Goal: Task Accomplishment & Management: Use online tool/utility

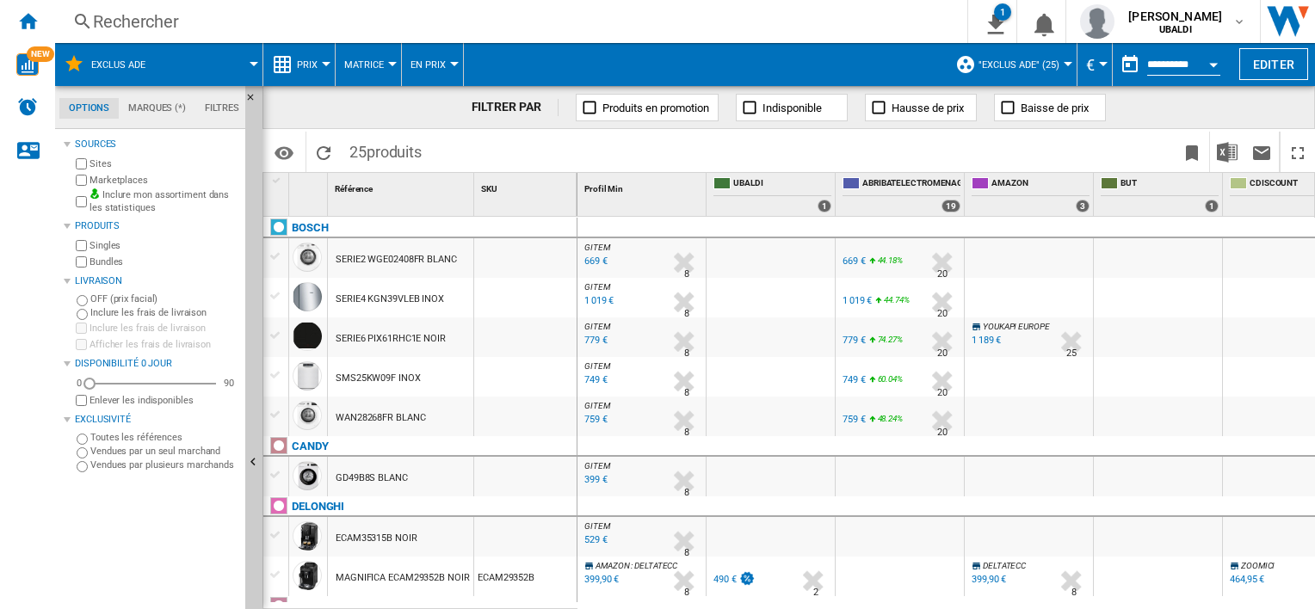
click at [114, 27] on div "Rechercher" at bounding box center [507, 21] width 829 height 24
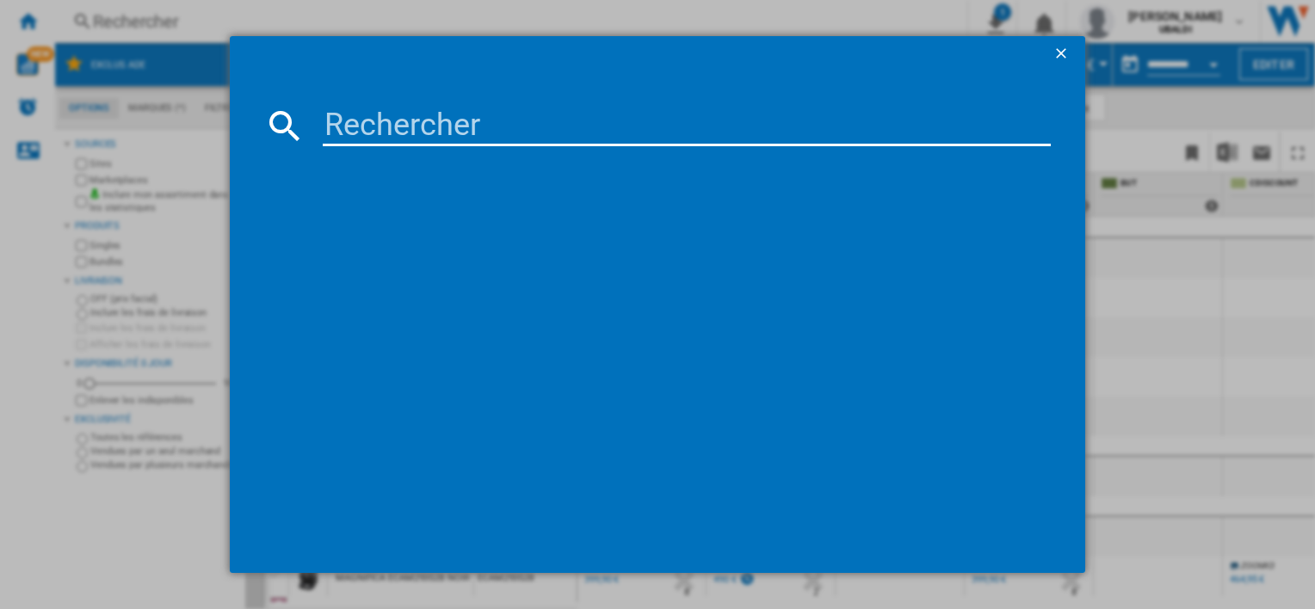
click at [342, 126] on input at bounding box center [686, 125] width 727 height 41
type input "wan2827"
click at [1067, 55] on ng-md-icon "getI18NText('BUTTONS.CLOSE_DIALOG')" at bounding box center [1062, 55] width 21 height 21
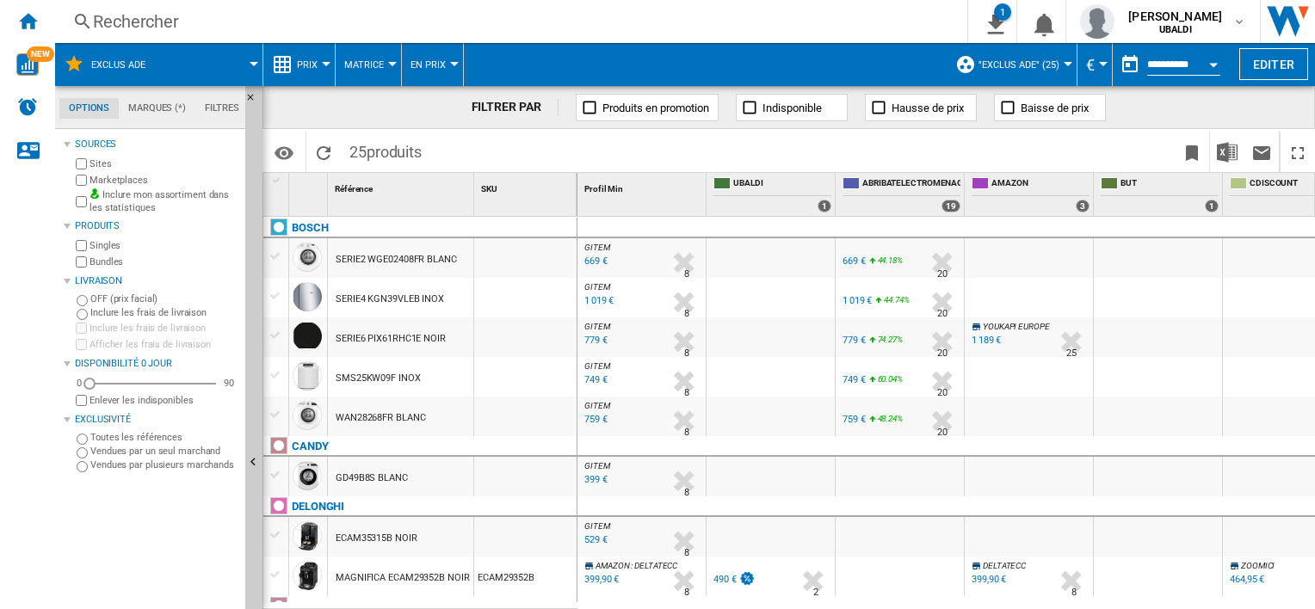
click at [114, 25] on div "Rechercher" at bounding box center [507, 21] width 829 height 24
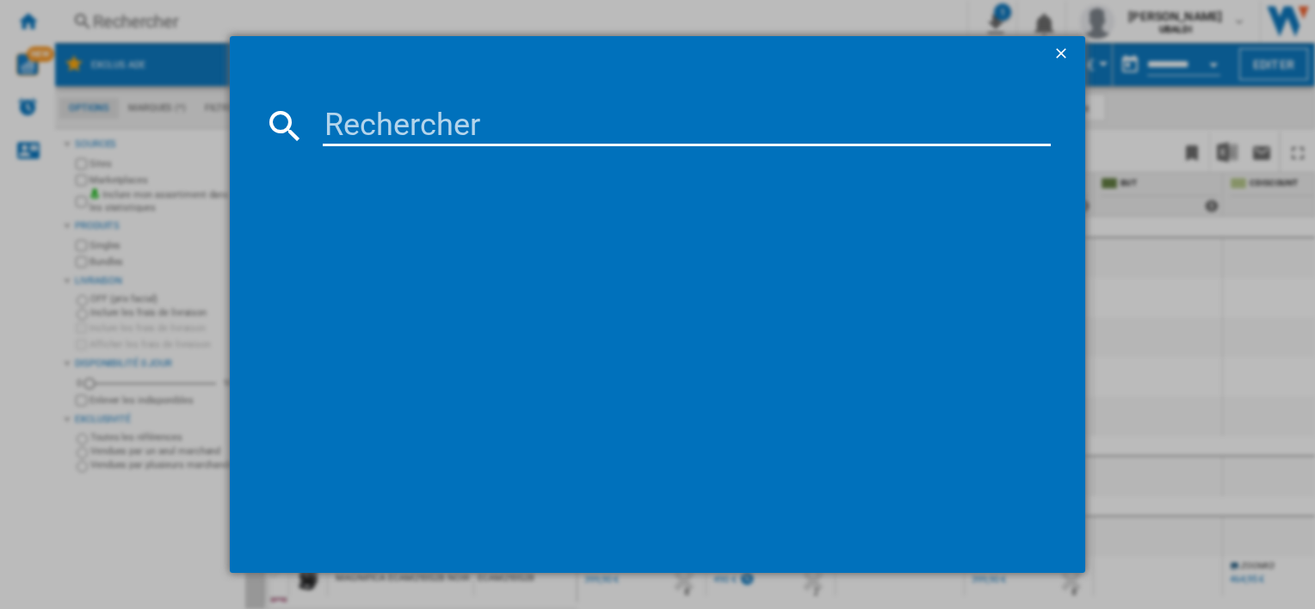
click at [336, 132] on input at bounding box center [686, 125] width 727 height 41
type input "wan"
click at [1061, 48] on ng-md-icon "getI18NText('BUTTONS.CLOSE_DIALOG')" at bounding box center [1062, 55] width 21 height 21
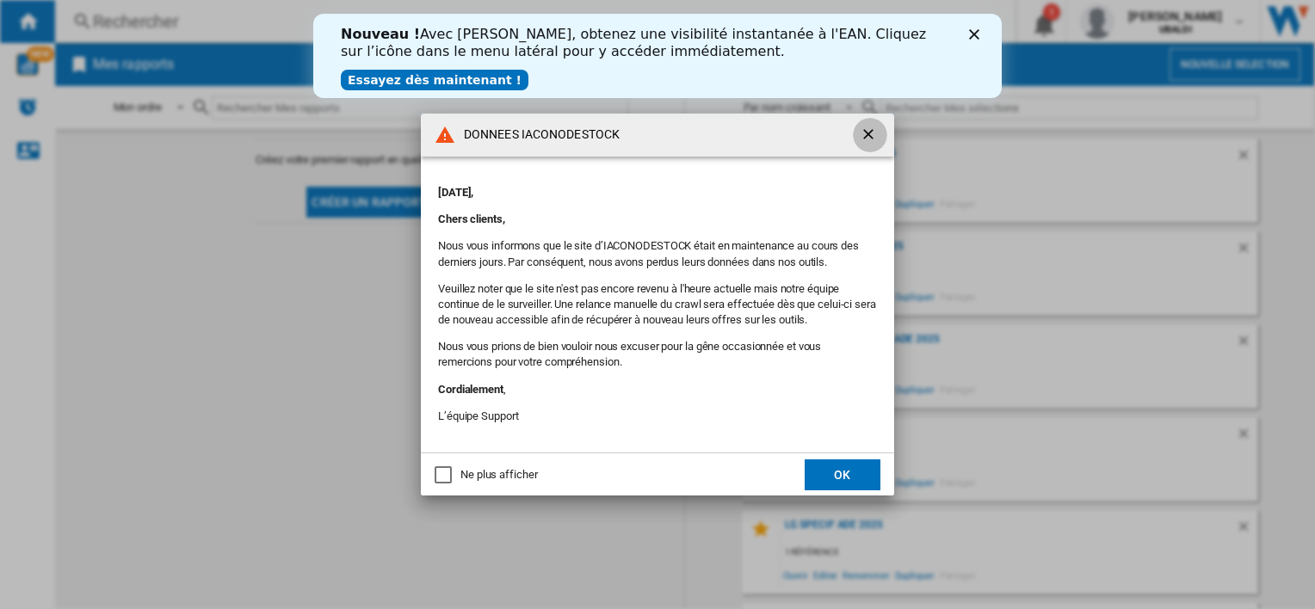
click at [866, 131] on ng-md-icon "getI18NText('BUTTONS.CLOSE_DIALOG')" at bounding box center [870, 136] width 21 height 21
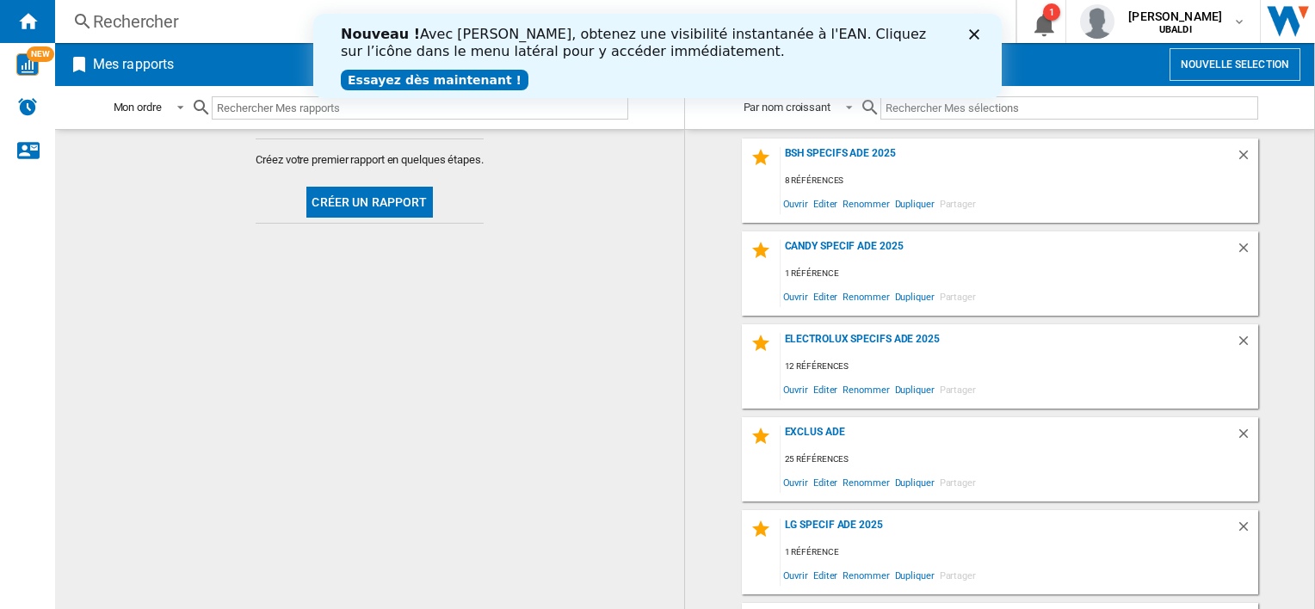
click at [119, 24] on div "Rechercher" at bounding box center [532, 21] width 878 height 24
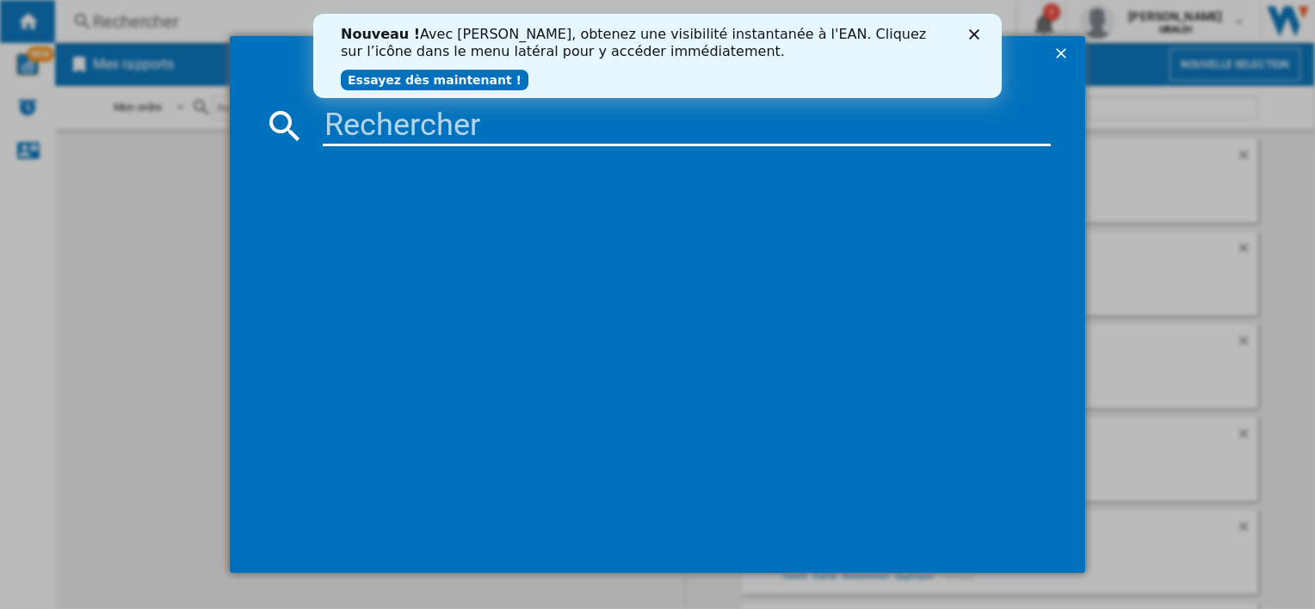
click at [973, 34] on polygon "Fermer" at bounding box center [974, 34] width 10 height 10
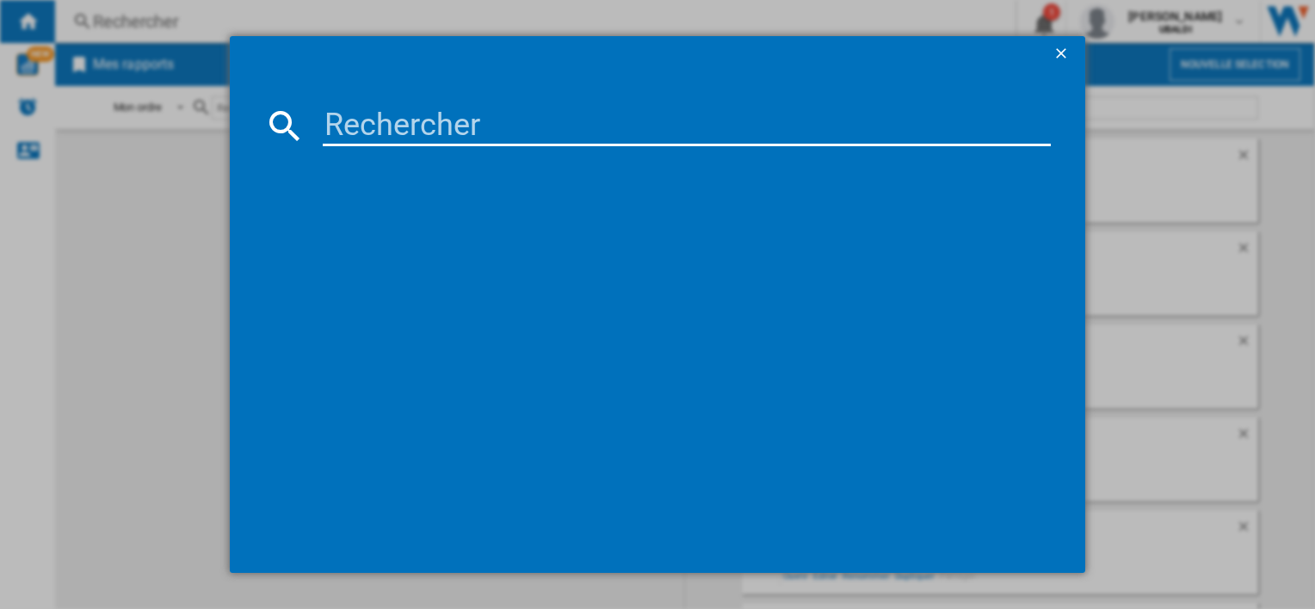
click at [354, 124] on input at bounding box center [686, 125] width 727 height 41
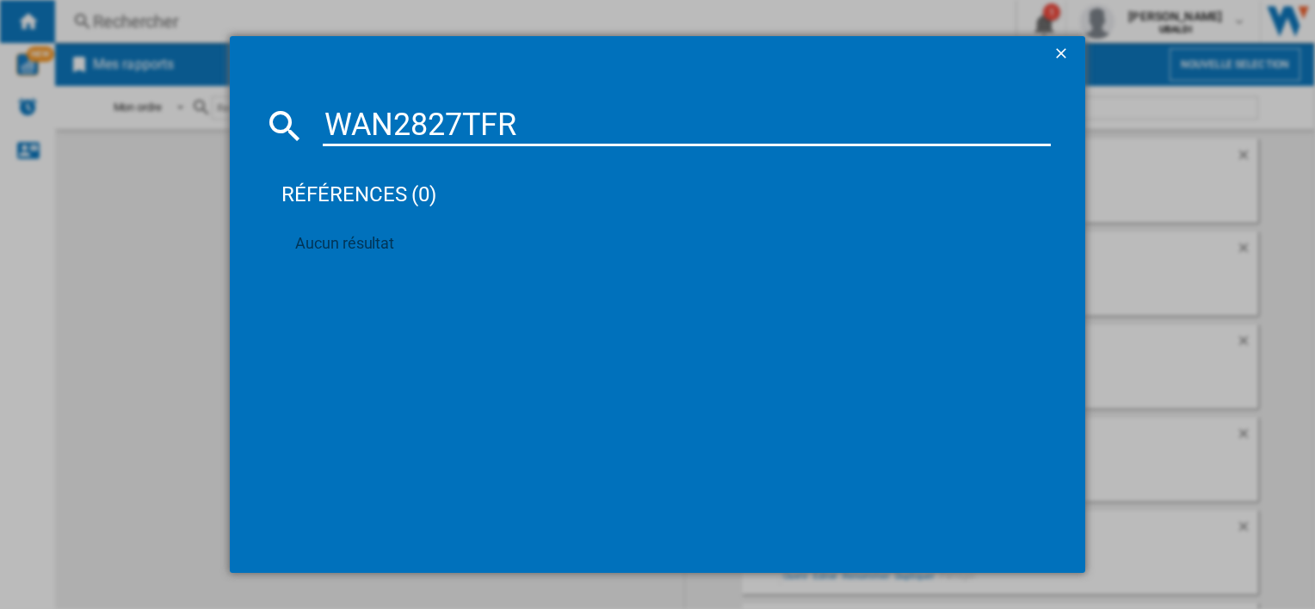
type input "WAN2827TFR"
click at [1060, 59] on ng-md-icon "getI18NText('BUTTONS.CLOSE_DIALOG')" at bounding box center [1062, 55] width 21 height 21
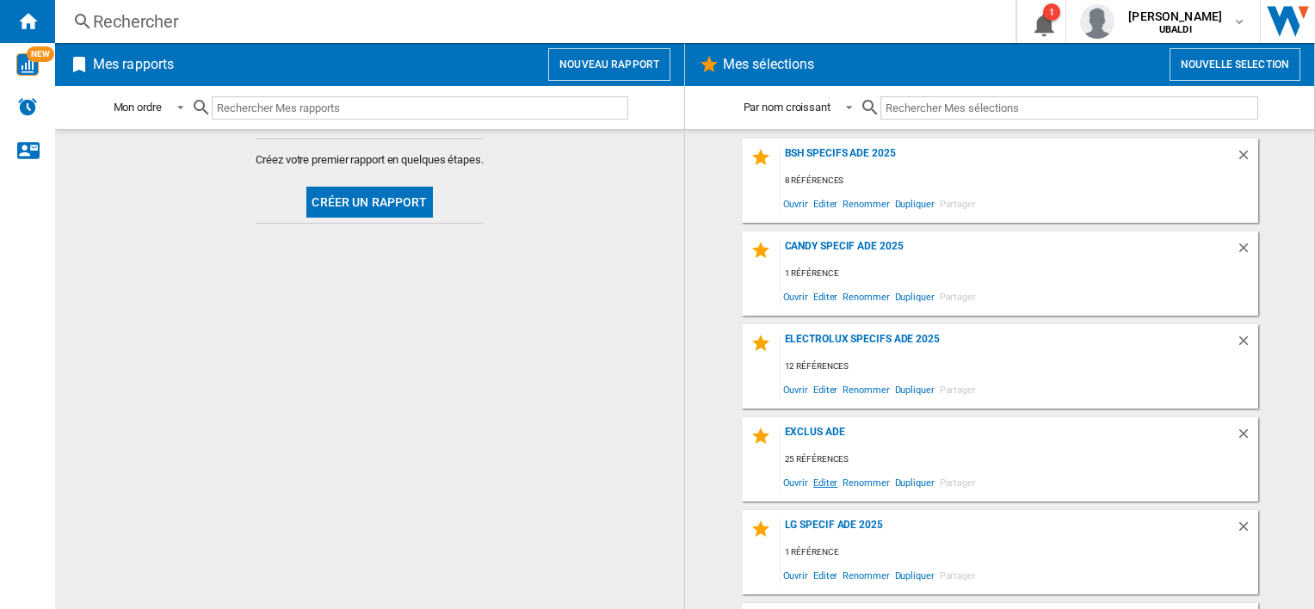
click at [820, 482] on span "Editer" at bounding box center [824, 482] width 29 height 23
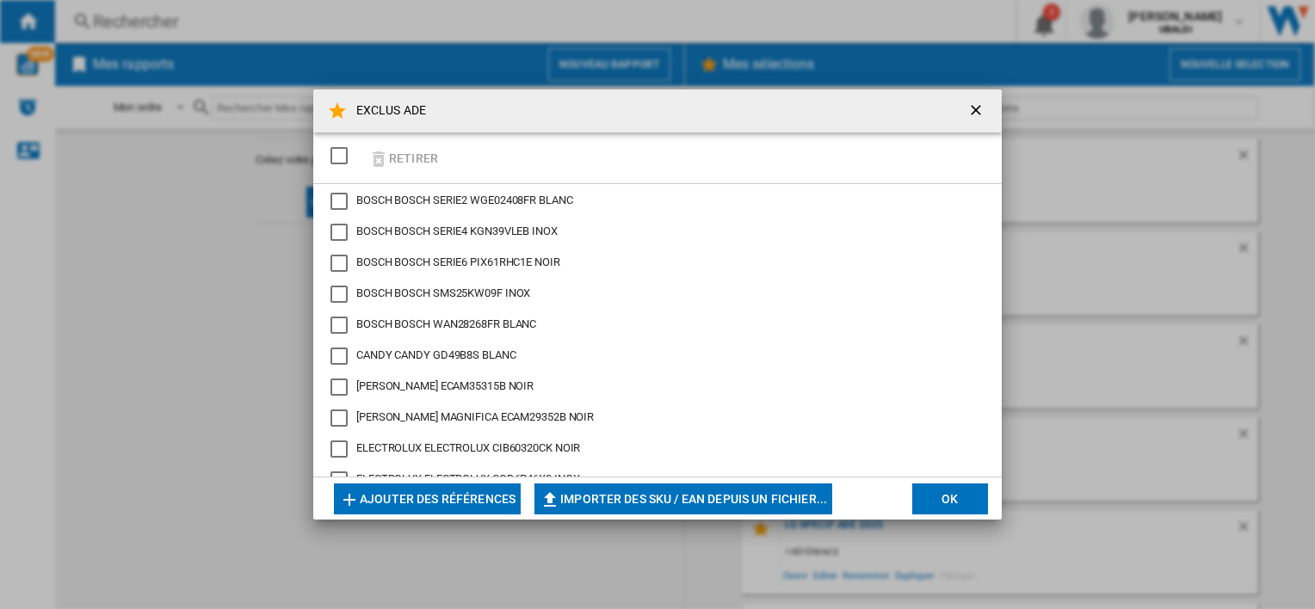
click at [423, 498] on button "Ajouter des références" at bounding box center [427, 499] width 187 height 31
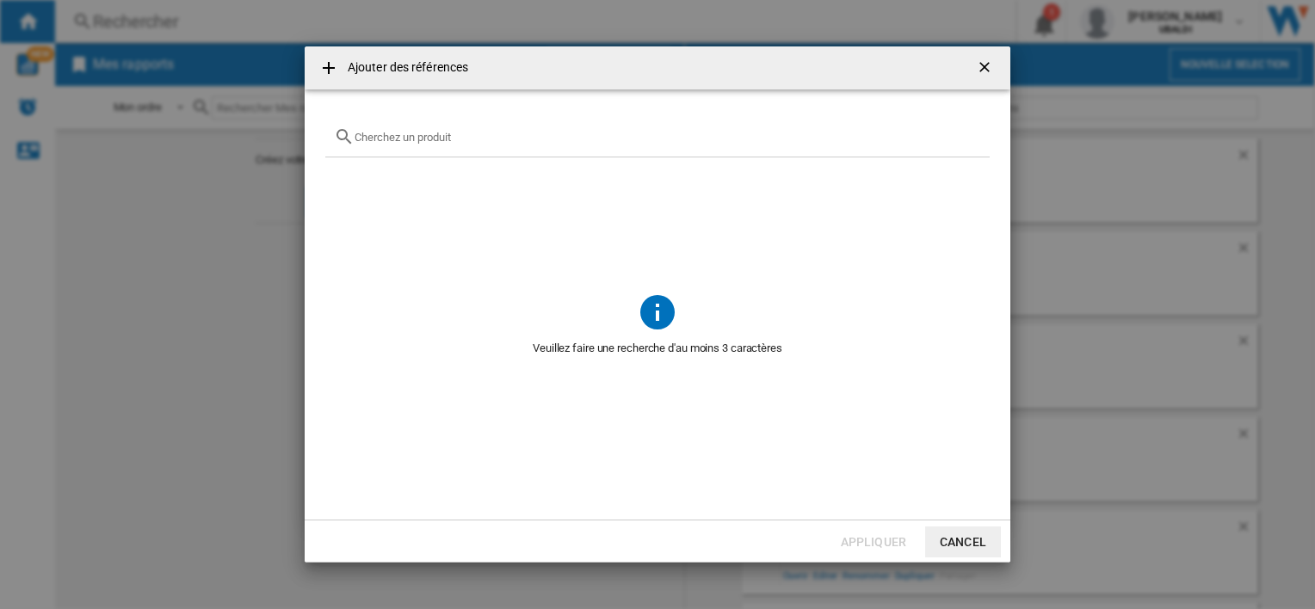
click at [383, 140] on input "text" at bounding box center [667, 137] width 626 height 13
type input "WAN2827TFR"
click at [966, 545] on button "Cancel" at bounding box center [963, 542] width 76 height 31
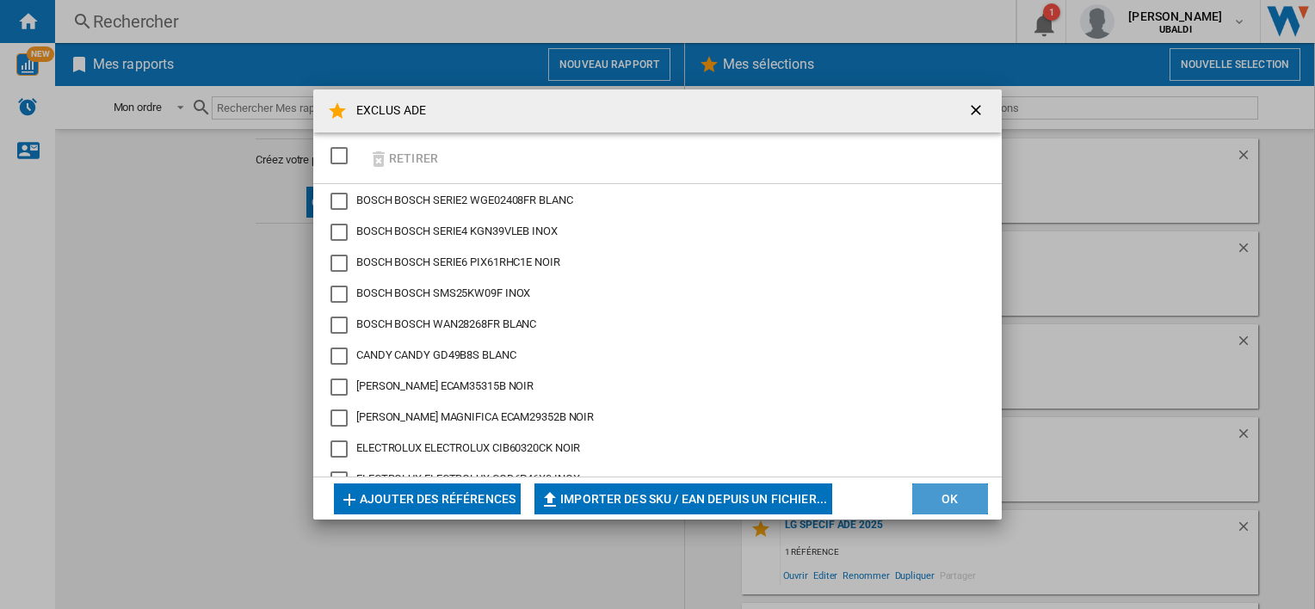
click at [950, 495] on button "OK" at bounding box center [950, 499] width 76 height 31
